Goal: Task Accomplishment & Management: Use online tool/utility

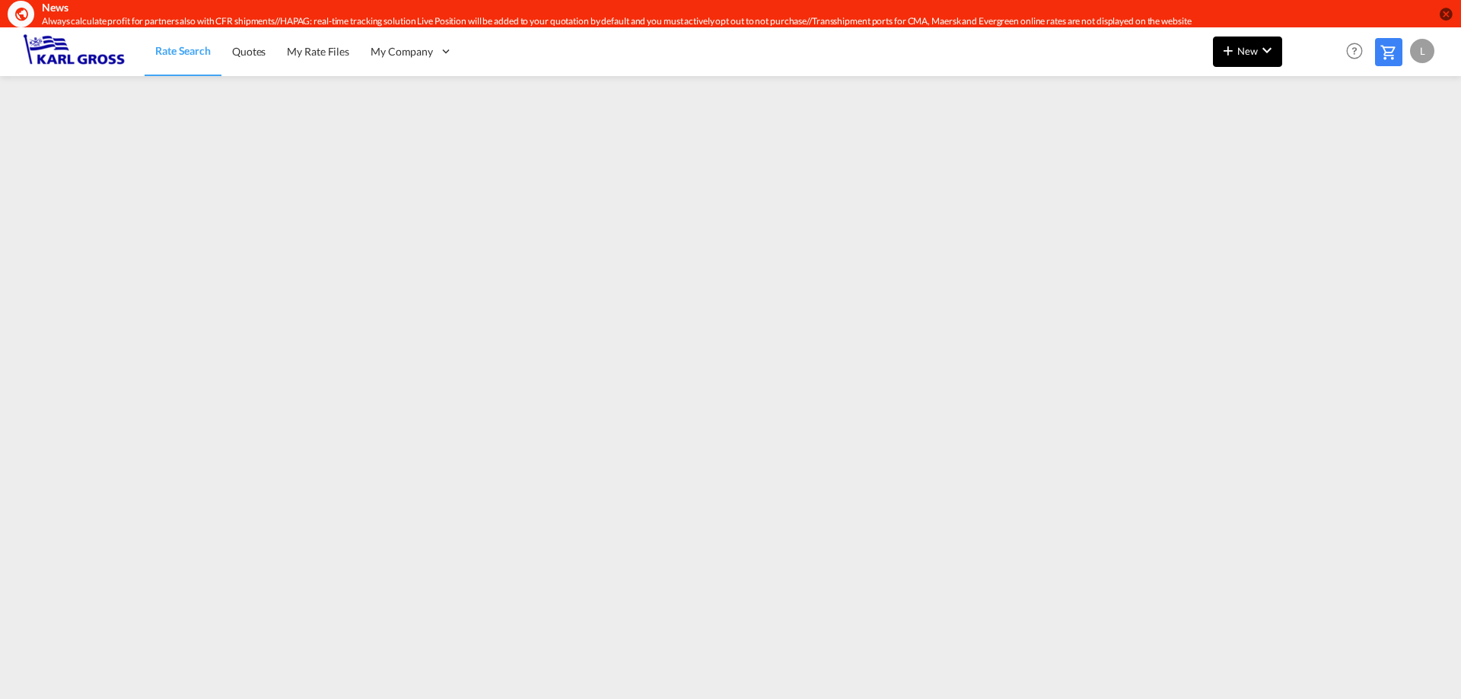
click at [1264, 57] on md-icon "icon-chevron-down" at bounding box center [1267, 50] width 18 height 18
click at [1207, 88] on span "Rates" at bounding box center [1208, 92] width 18 height 30
click at [1323, 154] on div "Ratesheet" at bounding box center [1330, 142] width 56 height 38
click at [1245, 56] on span "New" at bounding box center [1247, 51] width 57 height 12
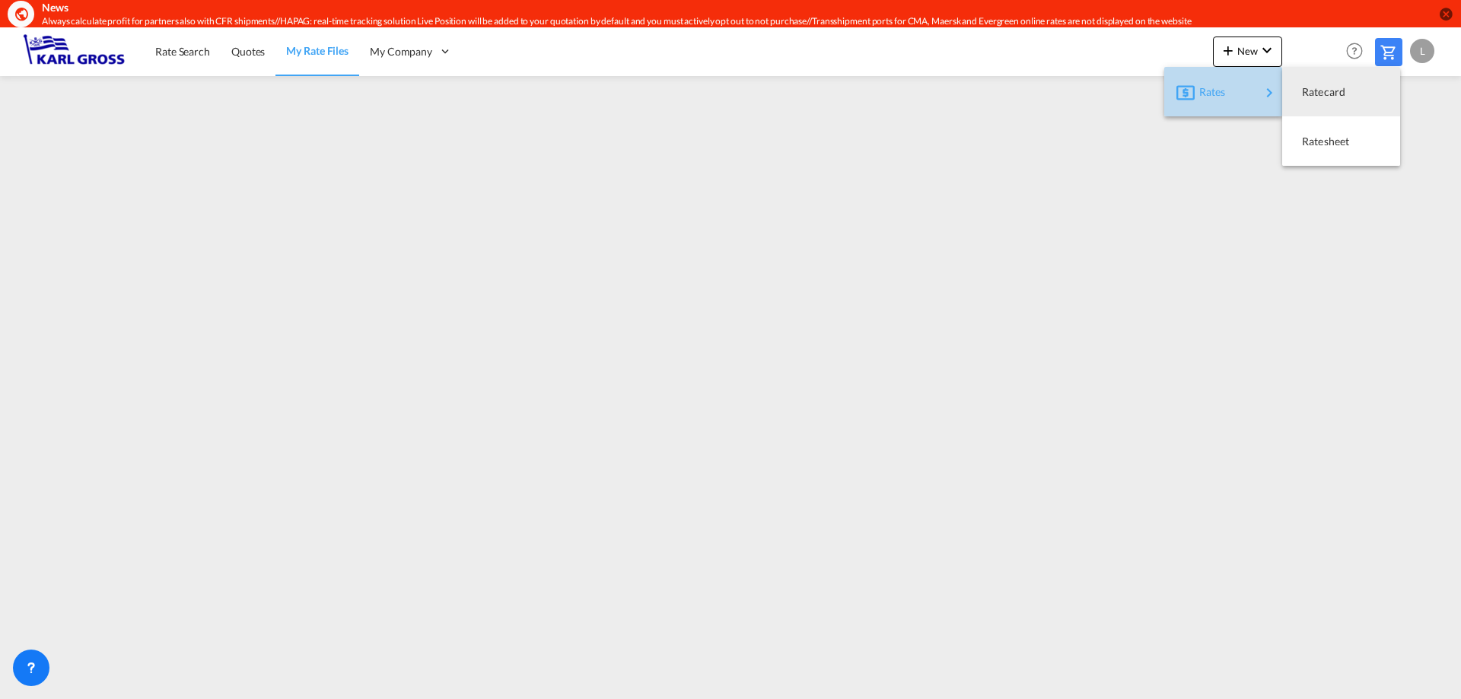
click at [1205, 84] on span "Rates" at bounding box center [1208, 92] width 18 height 30
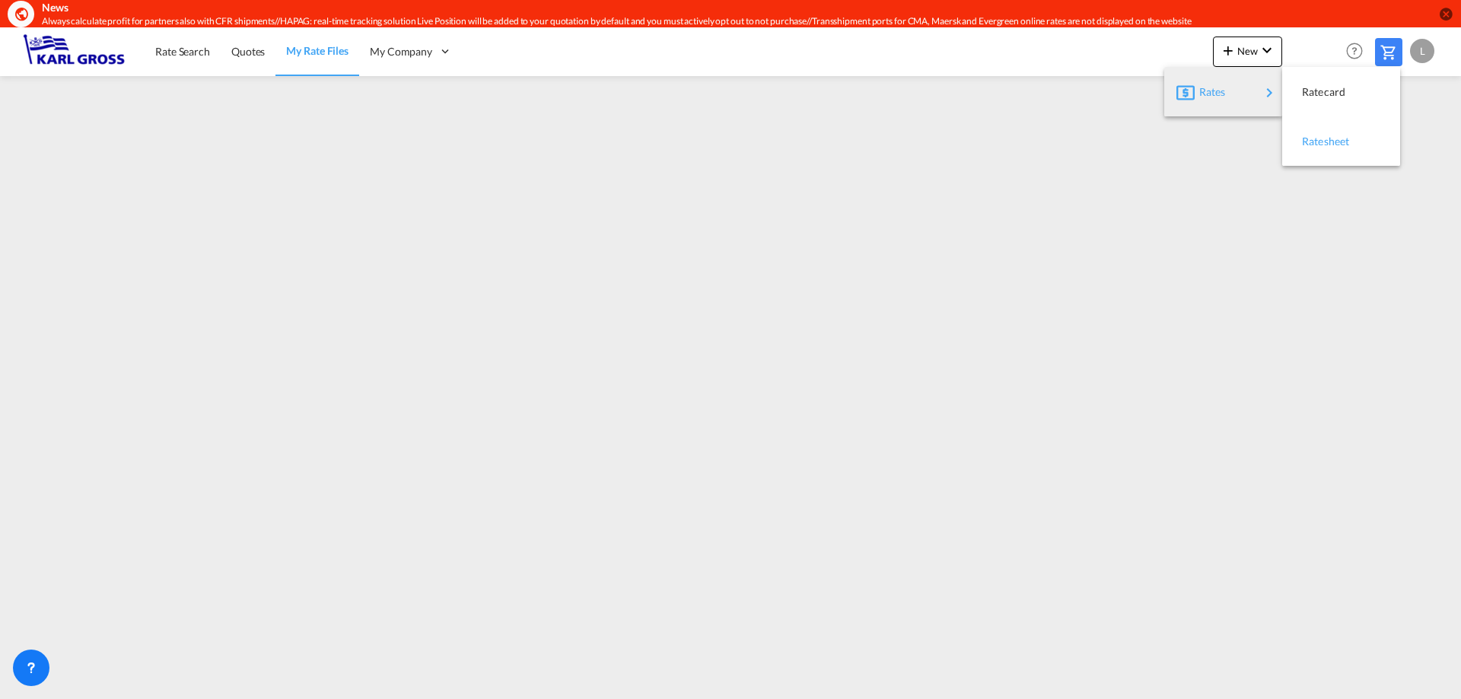
click at [1322, 148] on div "Ratesheet" at bounding box center [1330, 142] width 56 height 38
click at [1247, 59] on button "New" at bounding box center [1247, 52] width 69 height 30
click at [1319, 146] on span "Ratesheet" at bounding box center [1310, 141] width 17 height 30
